Goal: Task Accomplishment & Management: Manage account settings

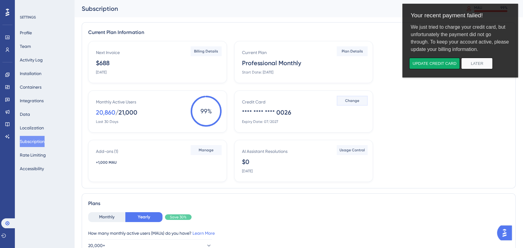
click at [349, 100] on span "Change" at bounding box center [352, 100] width 14 height 5
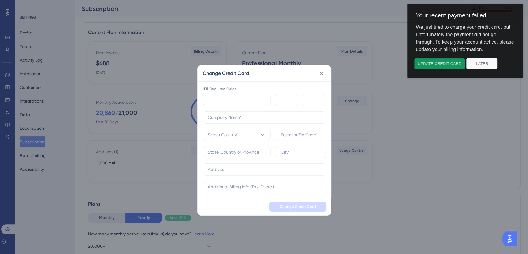
click at [431, 62] on button "Update credit card" at bounding box center [439, 63] width 51 height 11
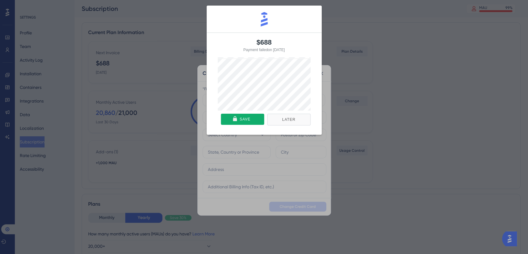
click at [369, 41] on div "$688 Payment failed on [DATE] Or pay with card Later Save" at bounding box center [264, 69] width 528 height 147
drag, startPoint x: 288, startPoint y: 118, endPoint x: 331, endPoint y: 101, distance: 46.3
click at [288, 118] on button "Later" at bounding box center [288, 120] width 43 height 12
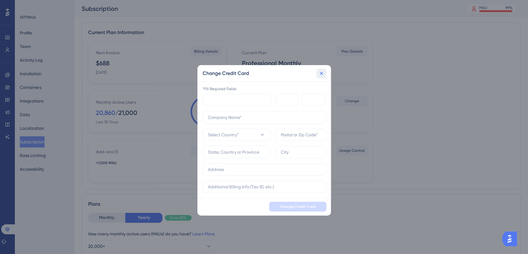
click at [323, 71] on icon at bounding box center [321, 73] width 6 height 6
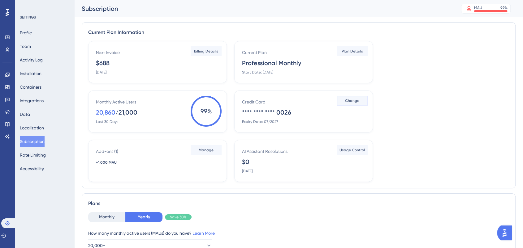
click at [349, 102] on span "Change" at bounding box center [352, 100] width 14 height 5
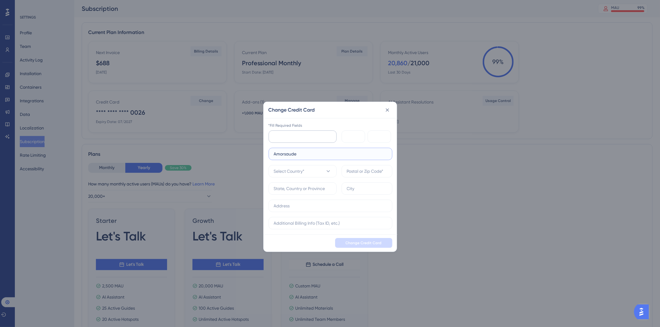
type input "Amorsaude"
click at [307, 170] on button "Select Country*" at bounding box center [303, 171] width 68 height 12
type input "bra"
click at [303, 211] on div "[GEOGRAPHIC_DATA] [GEOGRAPHIC_DATA]" at bounding box center [303, 209] width 50 height 12
click at [353, 189] on input "text" at bounding box center [367, 188] width 40 height 7
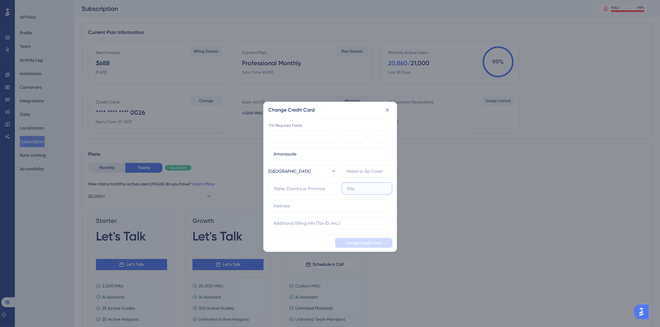
type input "[GEOGRAPHIC_DATA]"
click at [332, 207] on input "text" at bounding box center [330, 206] width 113 height 7
type input "[PERSON_NAME] [PERSON_NAME], 176 - Jardim Botânico"
click at [312, 240] on div "Change Credit Card" at bounding box center [331, 243] width 134 height 17
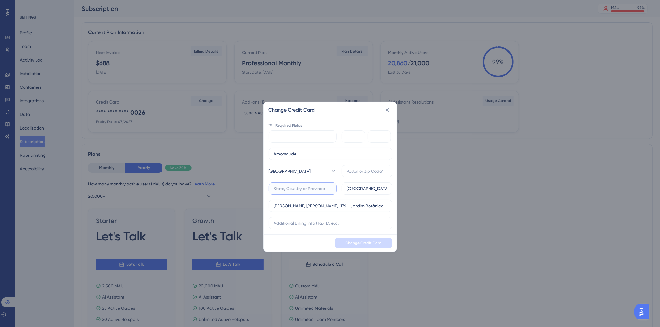
click at [302, 189] on input "text" at bounding box center [303, 188] width 58 height 7
type input "SP"
click at [304, 228] on label at bounding box center [331, 223] width 124 height 12
click at [304, 227] on input "text" at bounding box center [330, 223] width 113 height 7
type input "ok"
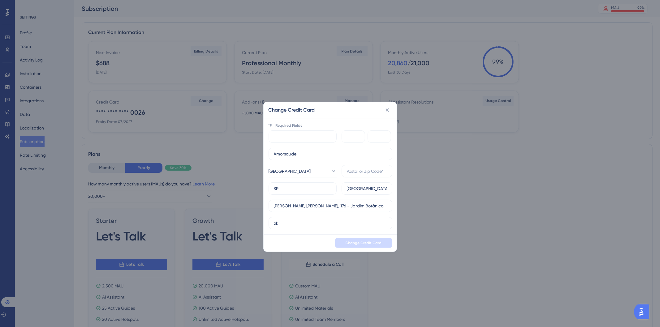
click at [305, 242] on div "Change Credit Card" at bounding box center [331, 243] width 134 height 17
click at [313, 154] on input "Amorsaude" at bounding box center [330, 154] width 113 height 7
click at [359, 174] on input "text" at bounding box center [367, 171] width 40 height 7
click at [355, 174] on input "text" at bounding box center [367, 171] width 40 height 7
type input "14021644"
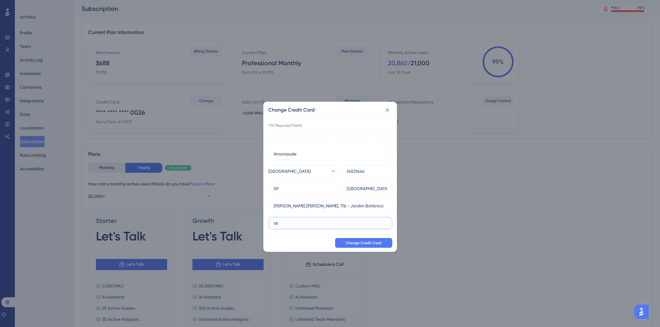
click at [316, 224] on input "ok" at bounding box center [330, 223] width 113 height 7
type input "o"
click at [379, 245] on span "Change Credit Card" at bounding box center [364, 243] width 36 height 5
